Goal: Task Accomplishment & Management: Use online tool/utility

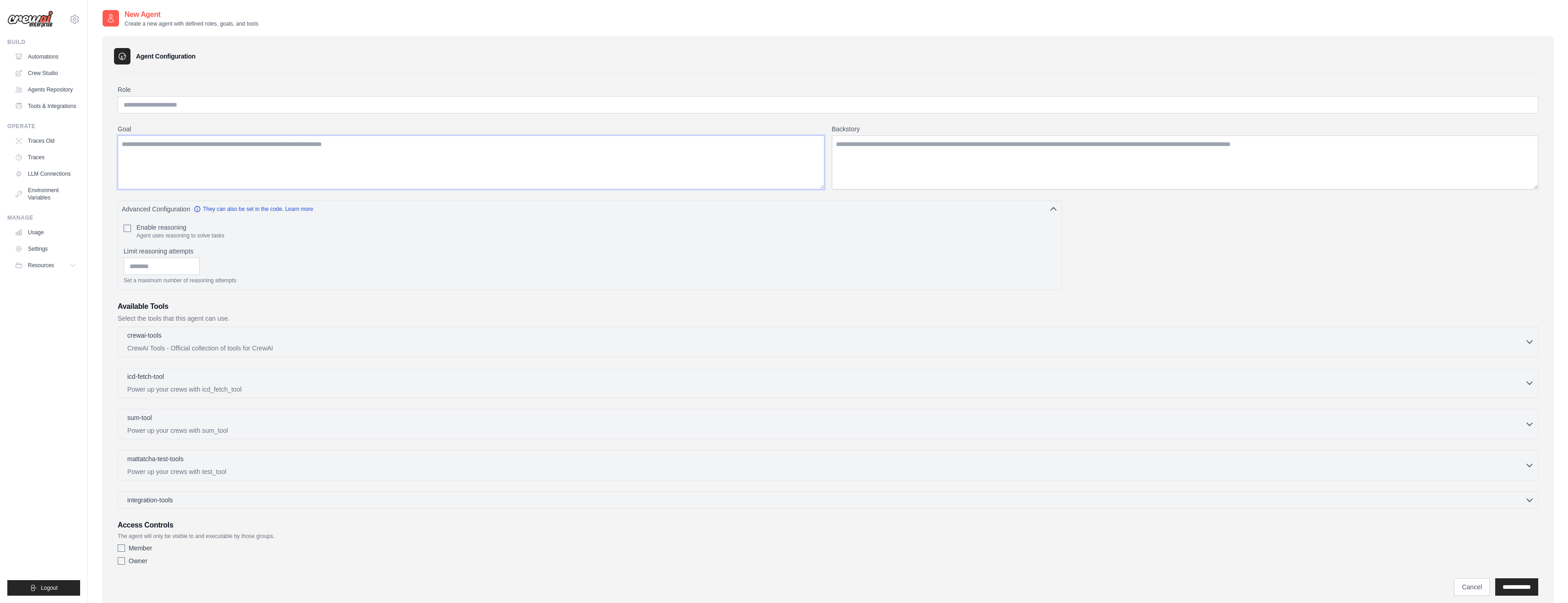
click at [355, 172] on textarea "Goal" at bounding box center [471, 162] width 707 height 54
click at [243, 338] on div "crewai-tools 0 selected" at bounding box center [826, 336] width 1398 height 11
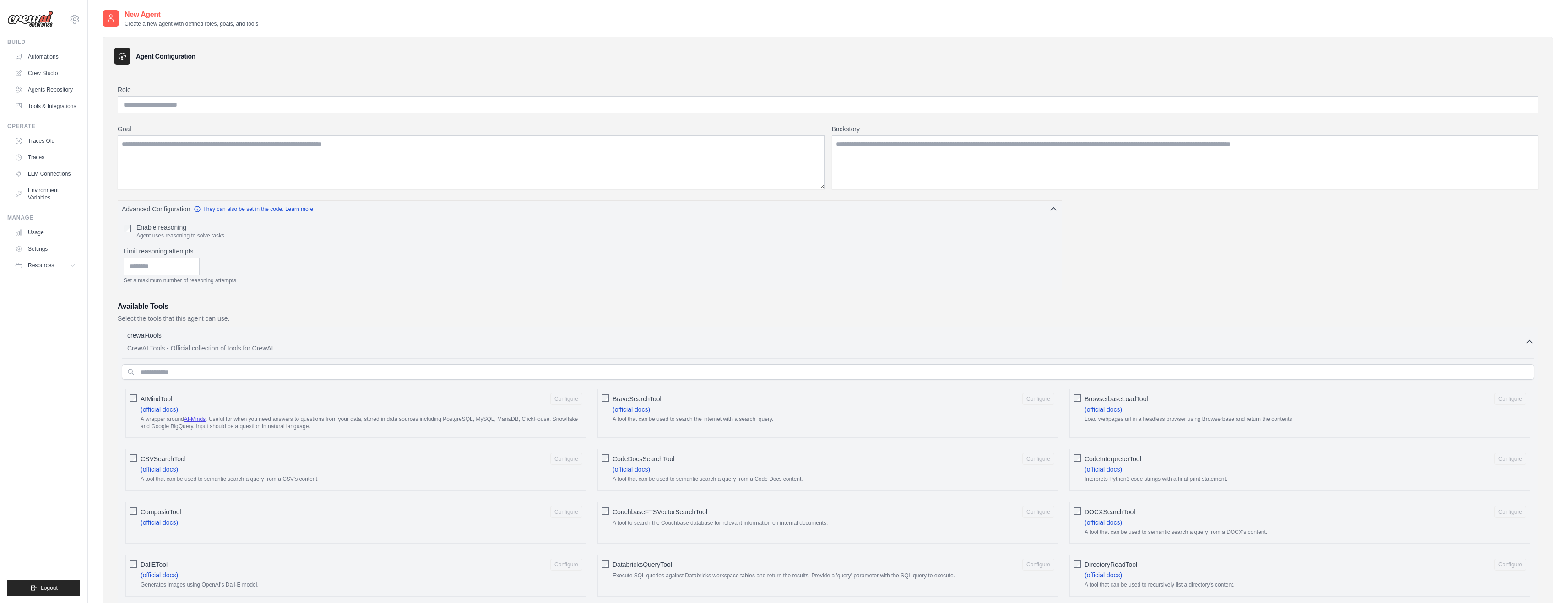
click at [194, 419] on link "AI-Minds" at bounding box center [194, 419] width 21 height 7
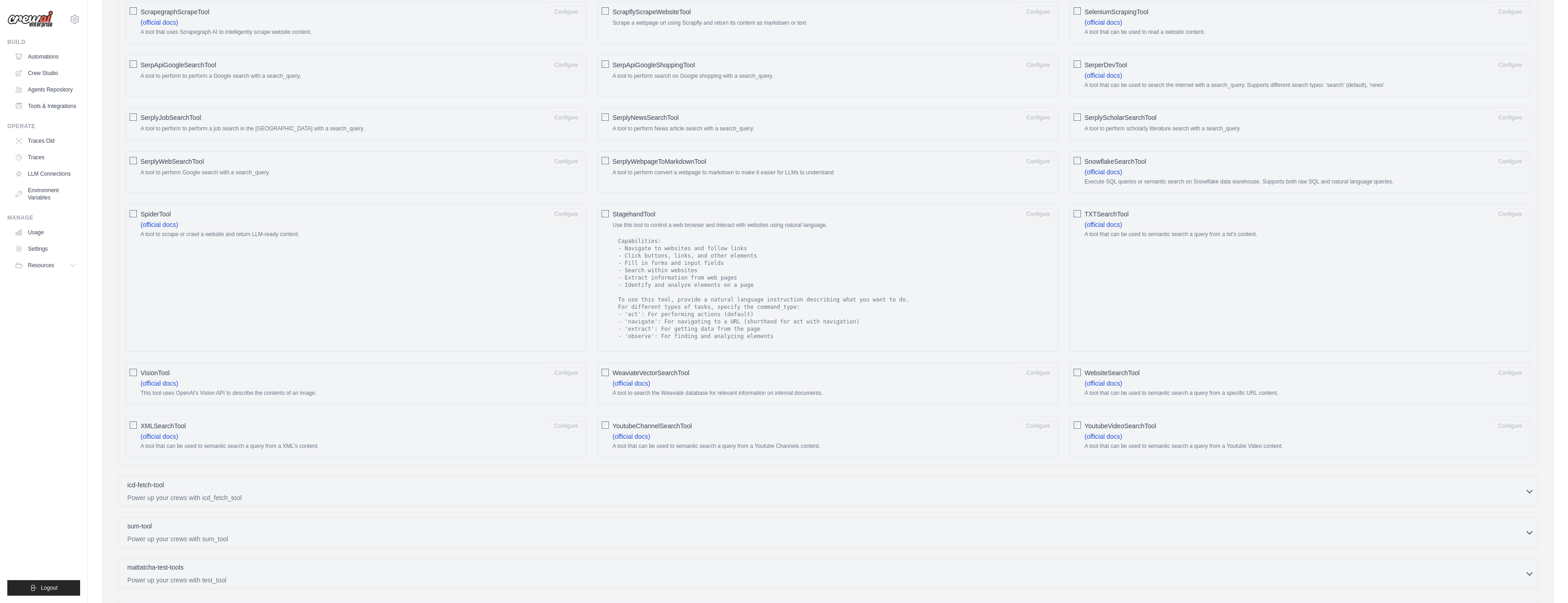
scroll to position [1140, 0]
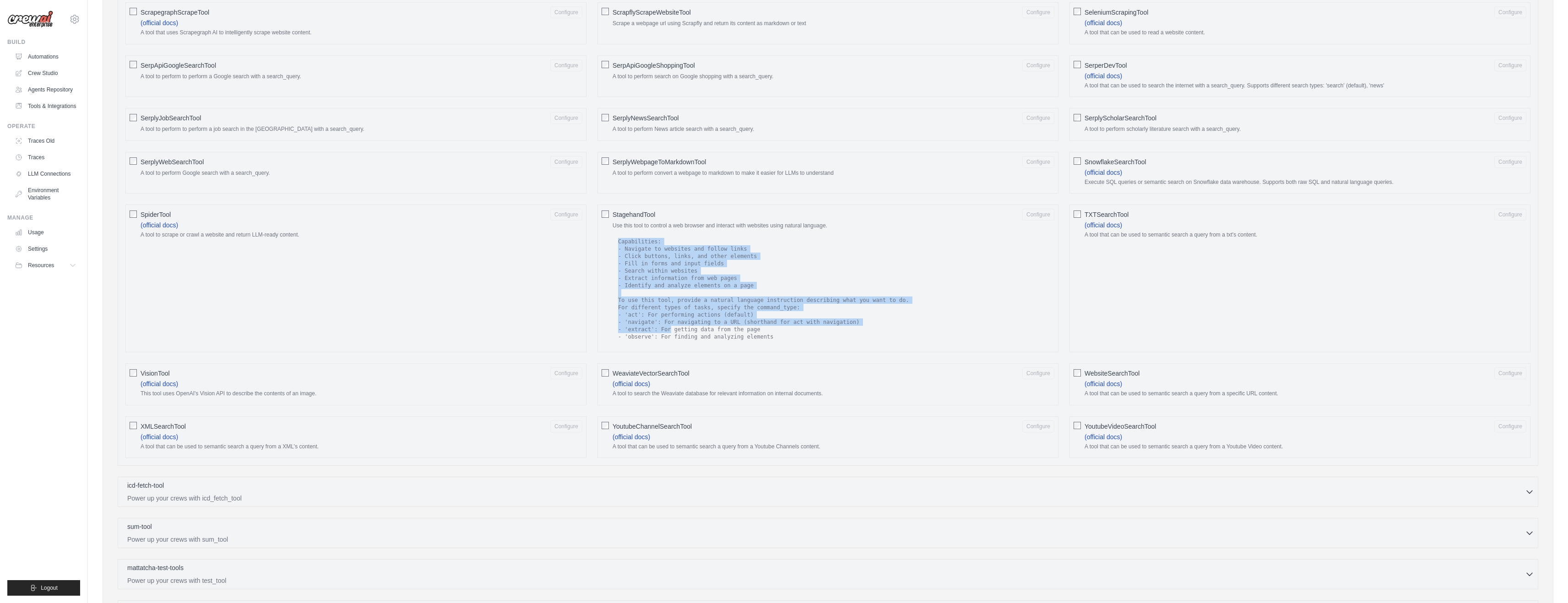
drag, startPoint x: 620, startPoint y: 237, endPoint x: 673, endPoint y: 337, distance: 113.2
click at [672, 335] on code "Capabilities: - Navigate to websites and follow links - Click buttons, links, a…" at bounding box center [833, 289] width 435 height 104
click at [714, 312] on code "Capabilities: - Navigate to websites and follow links - Click buttons, links, a…" at bounding box center [833, 289] width 435 height 104
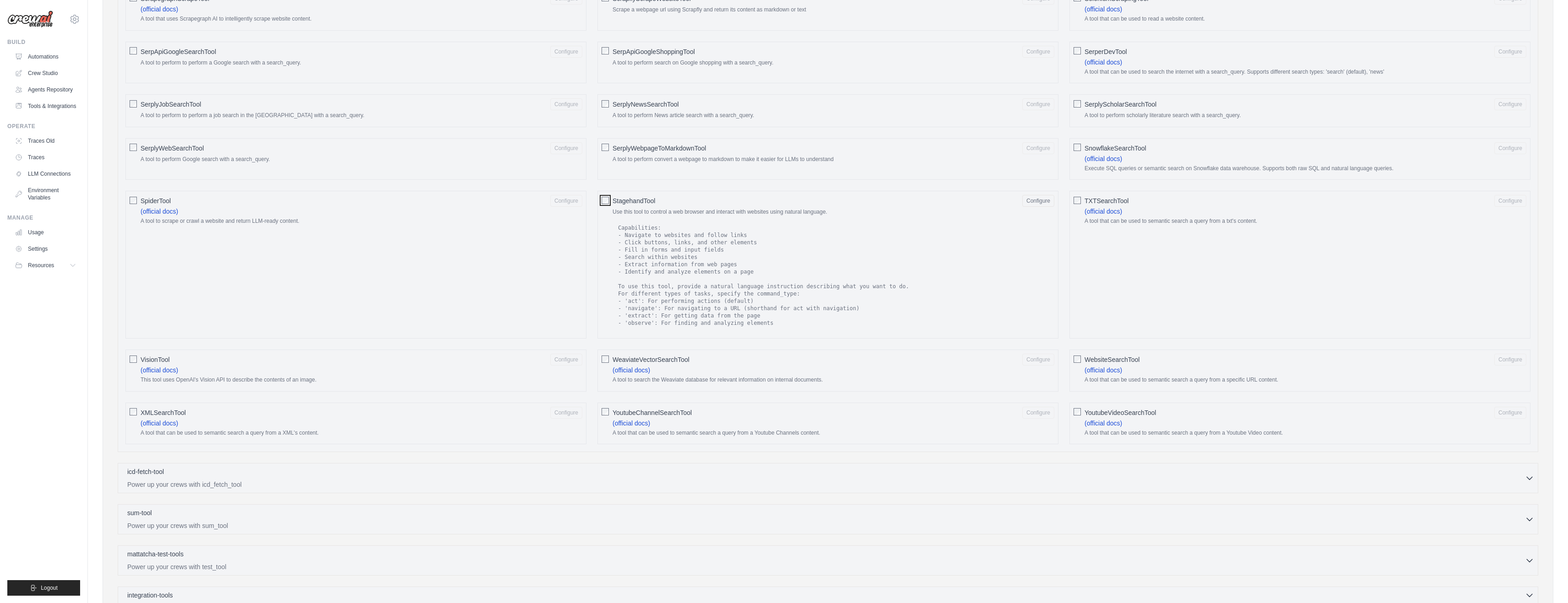
scroll to position [1155, 0]
click at [615, 193] on div "StagehandTool Configure Use this tool to control a web browser and interact wit…" at bounding box center [828, 263] width 461 height 148
click at [609, 203] on div "StagehandTool Configure Use this tool to control a web browser and interact wit…" at bounding box center [828, 263] width 461 height 148
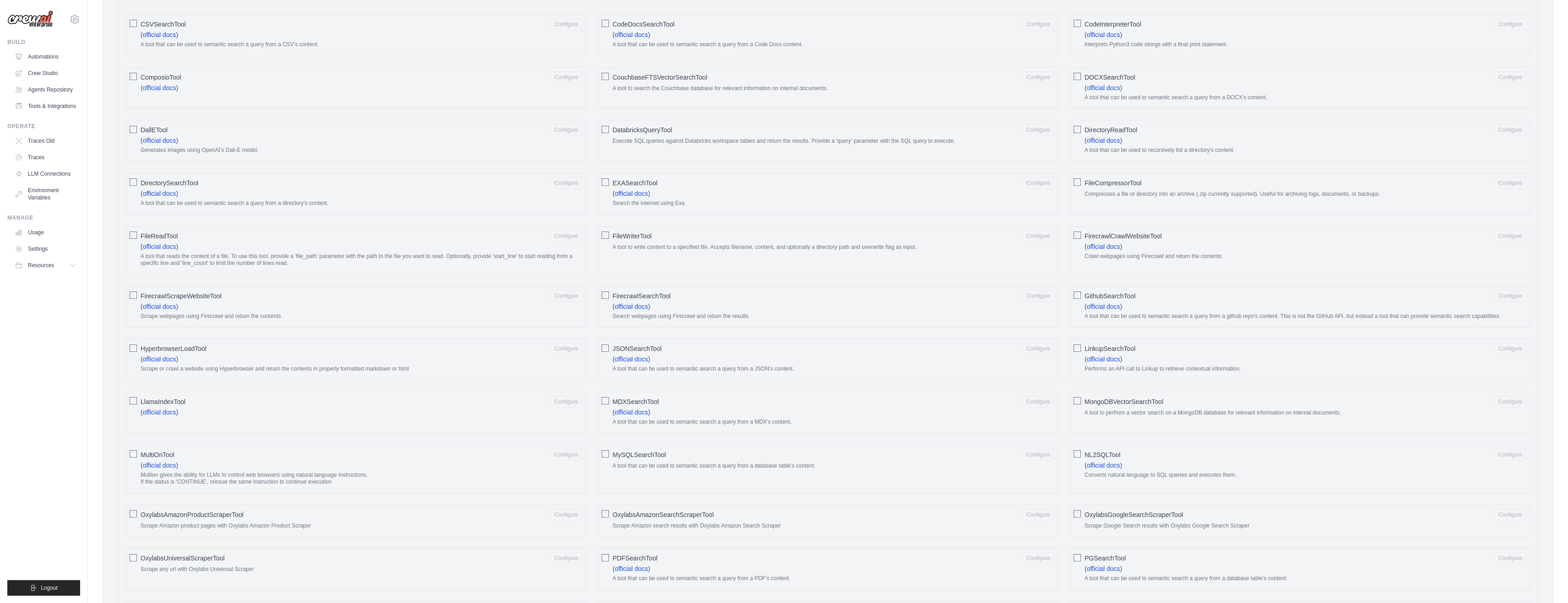
scroll to position [0, 0]
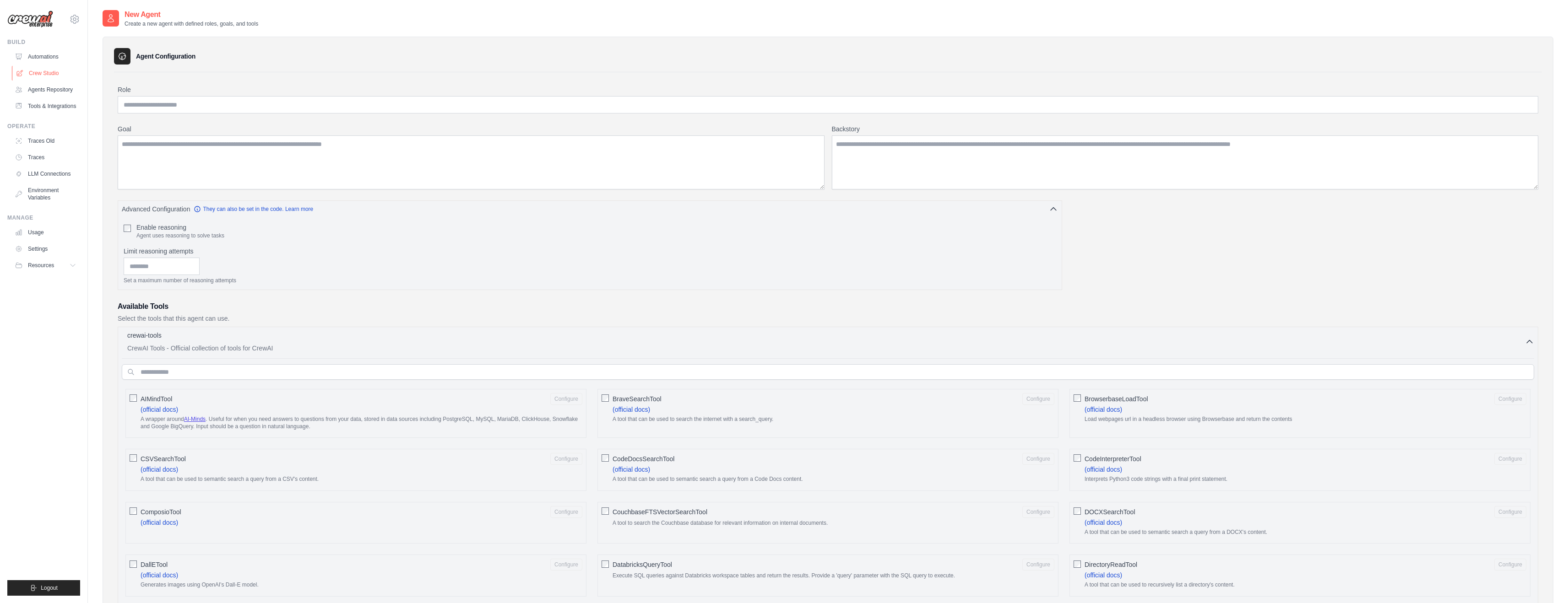
click at [60, 71] on link "Crew Studio" at bounding box center [47, 73] width 69 height 15
click at [57, 93] on link "Agents Repository" at bounding box center [47, 89] width 69 height 15
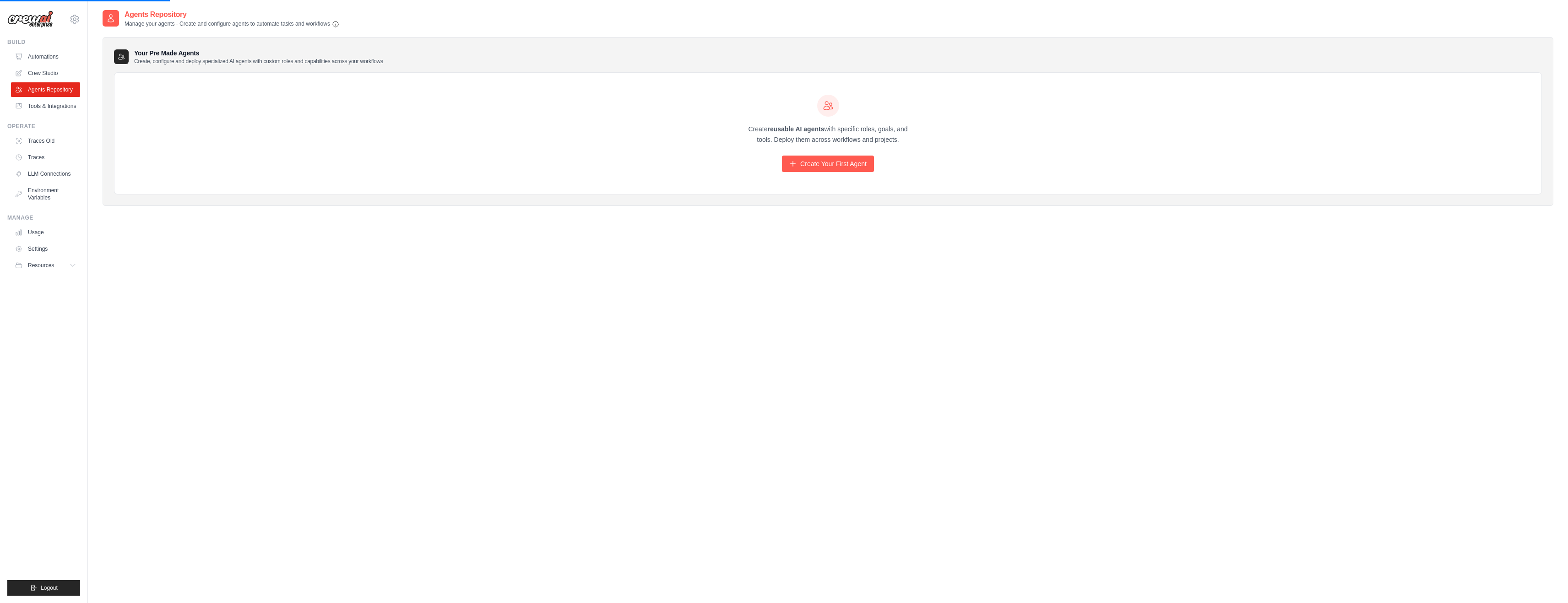
click at [49, 118] on ul "Build Automations Crew Studio Agents Repository Tools & Integrations" at bounding box center [44, 317] width 73 height 557
click at [49, 89] on link "Agents Repository" at bounding box center [47, 89] width 69 height 15
click at [46, 103] on link "Tools & Integrations" at bounding box center [47, 106] width 69 height 15
